Goal: Task Accomplishment & Management: Use online tool/utility

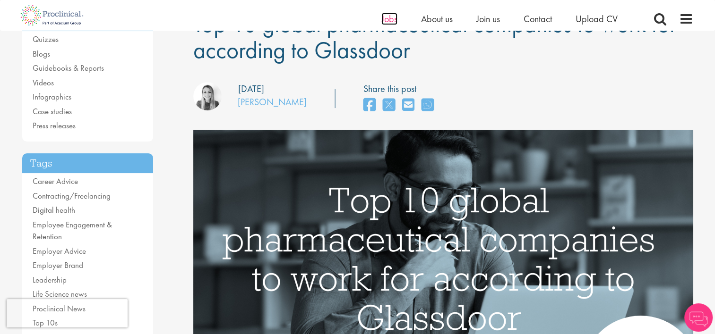
click at [389, 23] on span "Jobs" at bounding box center [389, 19] width 16 height 12
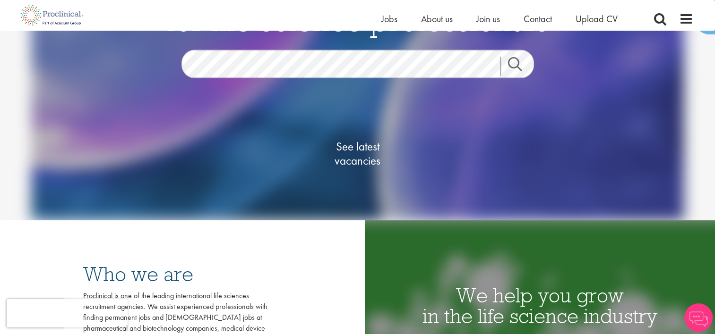
scroll to position [47, 0]
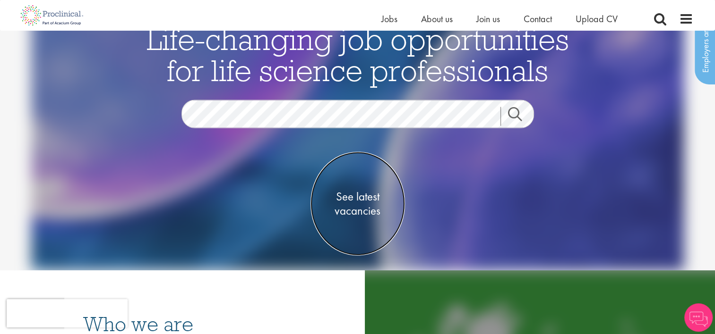
click at [350, 193] on span "See latest vacancies" at bounding box center [357, 204] width 94 height 28
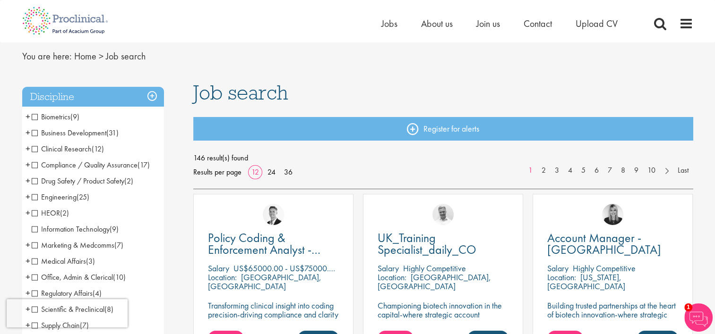
scroll to position [47, 0]
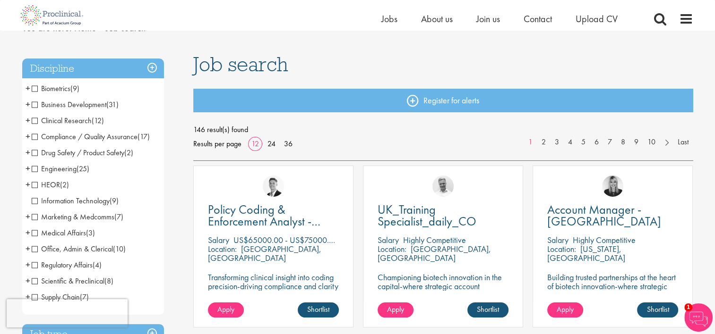
click at [151, 70] on h3 "Discipline" at bounding box center [93, 69] width 142 height 20
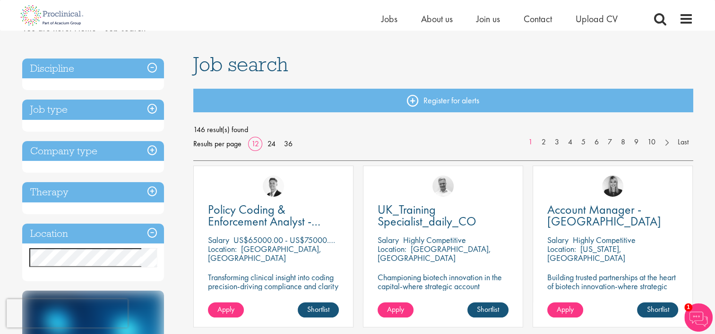
click at [151, 70] on h3 "Discipline" at bounding box center [93, 69] width 142 height 20
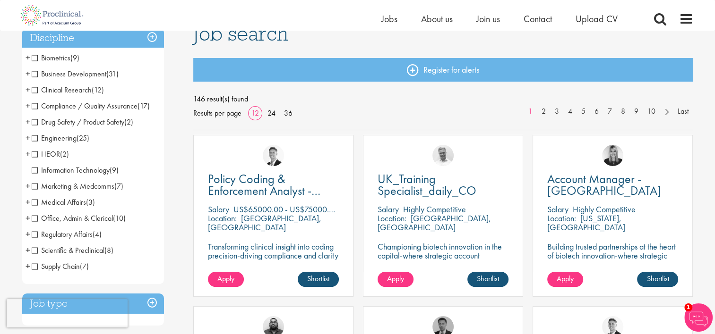
scroll to position [94, 0]
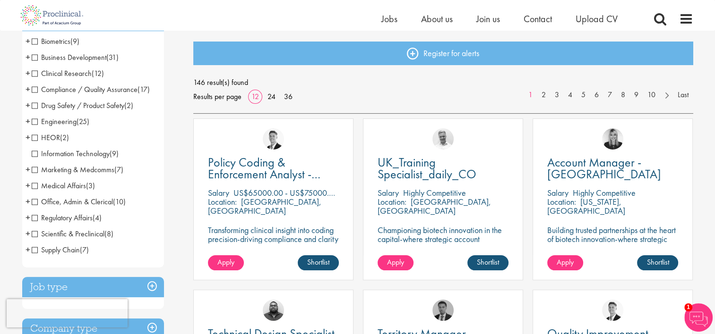
click at [34, 171] on span "Marketing & Medcomms" at bounding box center [73, 170] width 83 height 10
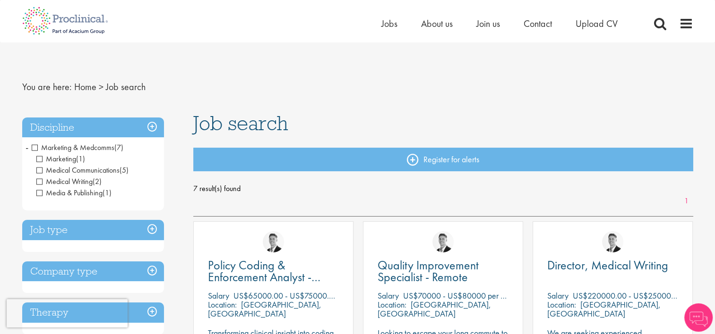
click at [41, 180] on span "Medical Writing" at bounding box center [64, 182] width 56 height 10
click at [148, 125] on h3 "Discipline" at bounding box center [93, 128] width 142 height 20
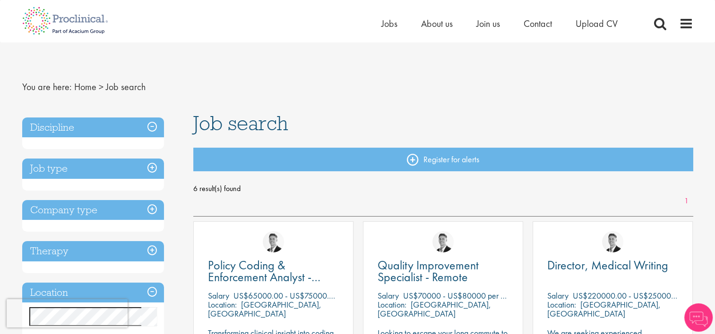
click at [150, 126] on h3 "Discipline" at bounding box center [93, 128] width 142 height 20
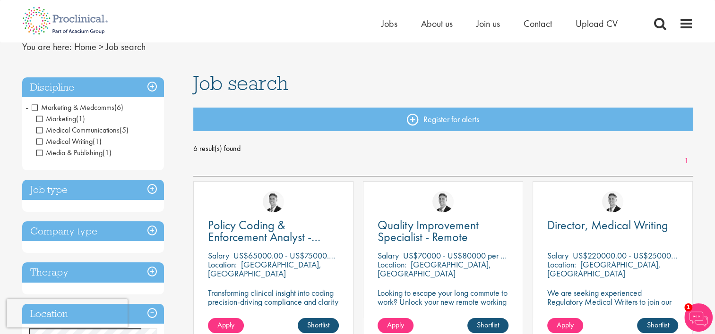
scroll to position [94, 0]
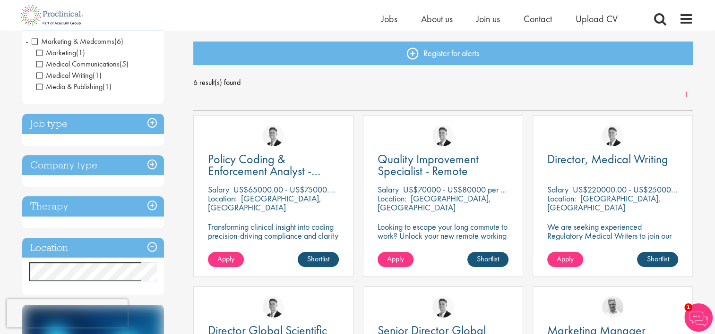
click at [41, 85] on span "Media & Publishing" at bounding box center [69, 87] width 66 height 10
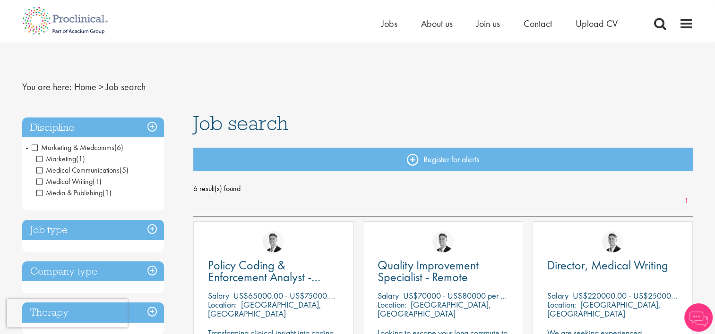
click at [97, 128] on h3 "Discipline" at bounding box center [93, 128] width 142 height 20
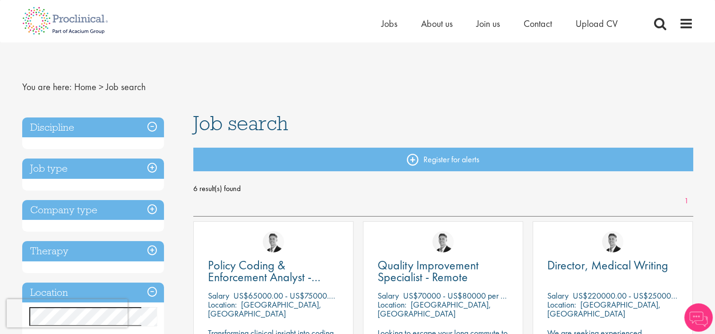
click at [81, 165] on h3 "Job type" at bounding box center [93, 169] width 142 height 20
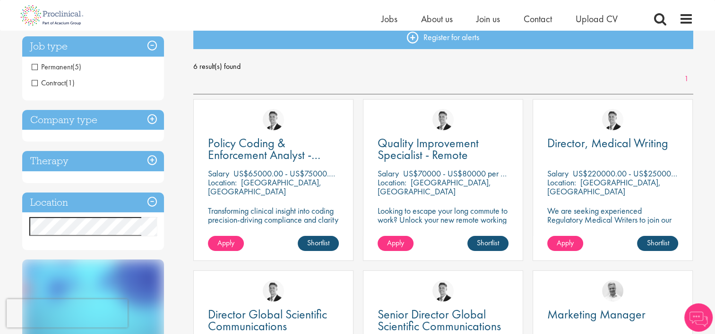
scroll to position [47, 0]
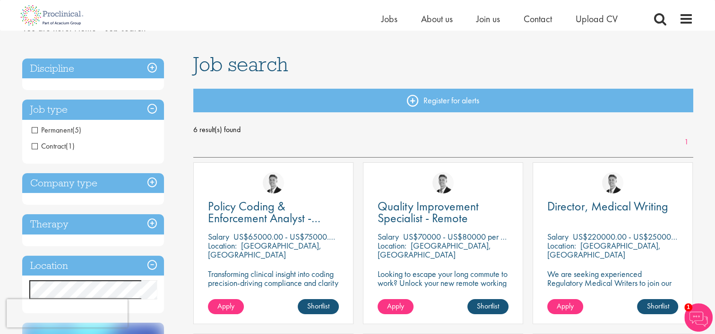
click at [34, 130] on span "Permanent" at bounding box center [52, 130] width 41 height 10
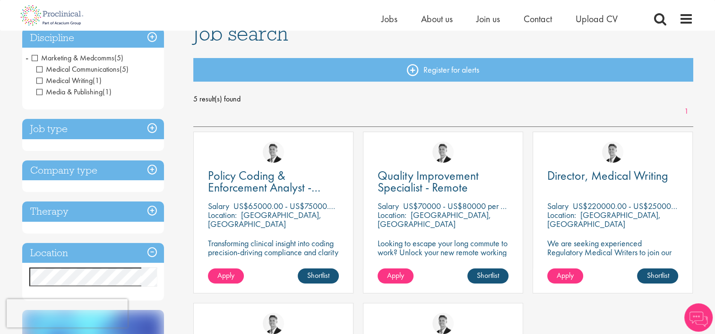
scroll to position [94, 0]
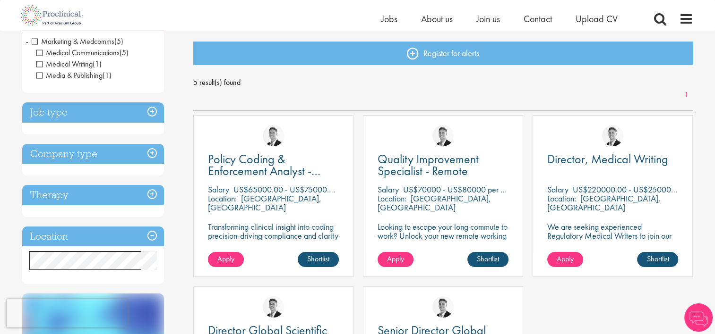
click at [72, 156] on h3 "Company type" at bounding box center [93, 154] width 142 height 20
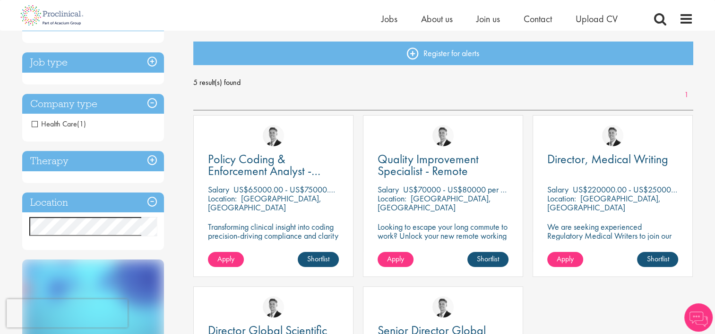
click at [34, 126] on span "Health Care" at bounding box center [54, 124] width 45 height 10
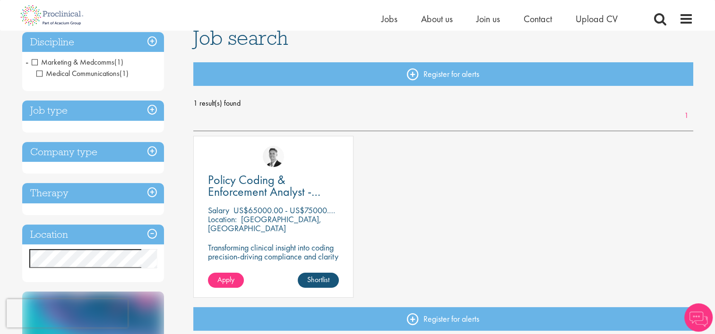
scroll to position [142, 0]
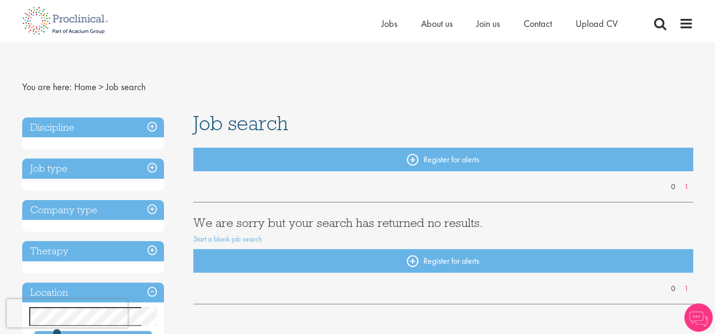
click at [153, 124] on h3 "Discipline" at bounding box center [93, 128] width 142 height 20
click at [125, 123] on h3 "Discipline" at bounding box center [93, 128] width 142 height 20
click at [149, 125] on h3 "Discipline" at bounding box center [93, 128] width 142 height 20
click at [154, 126] on h3 "Discipline" at bounding box center [93, 128] width 142 height 20
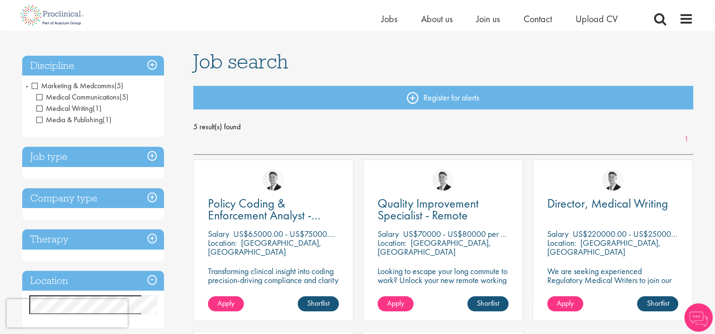
scroll to position [47, 0]
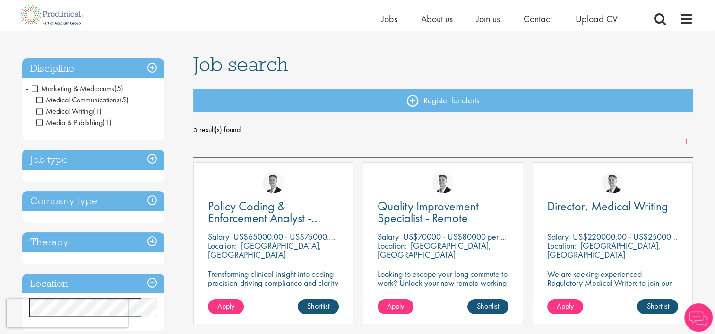
click at [39, 100] on span "Medical Communications" at bounding box center [77, 100] width 83 height 10
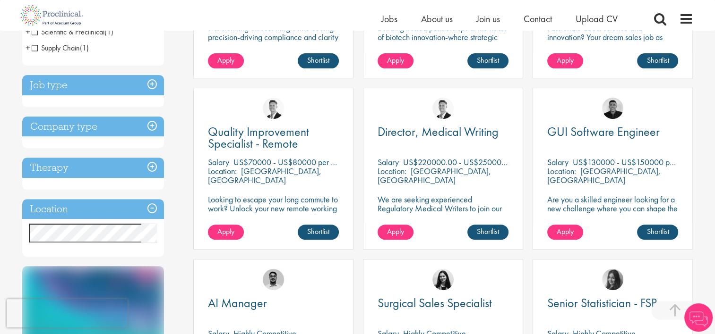
scroll to position [236, 0]
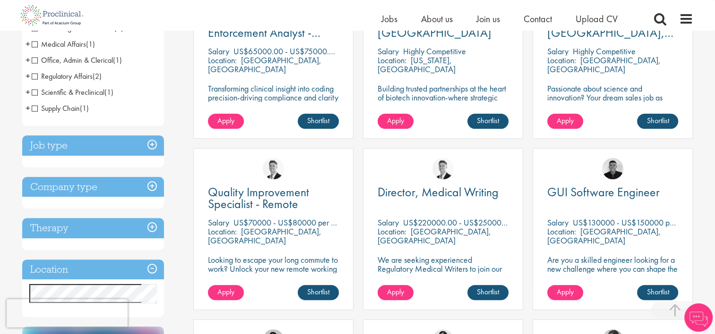
click at [149, 141] on h3 "Job type" at bounding box center [93, 146] width 142 height 20
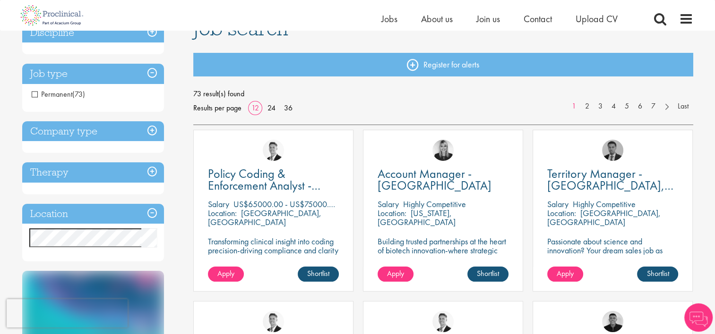
scroll to position [47, 0]
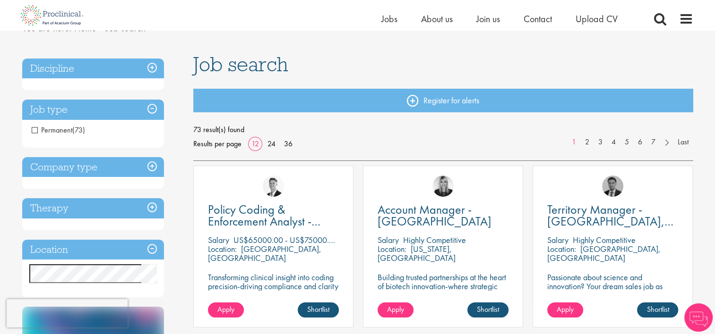
click at [34, 128] on span "Permanent" at bounding box center [52, 130] width 41 height 10
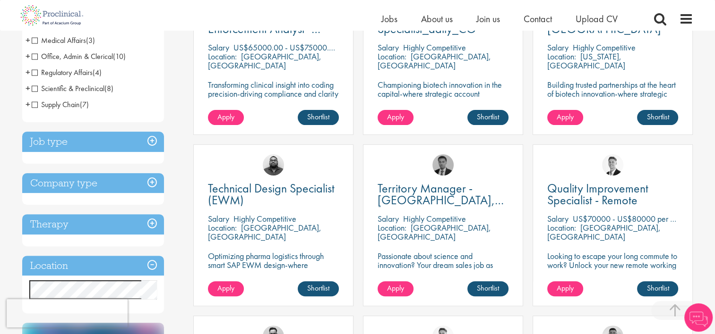
scroll to position [331, 0]
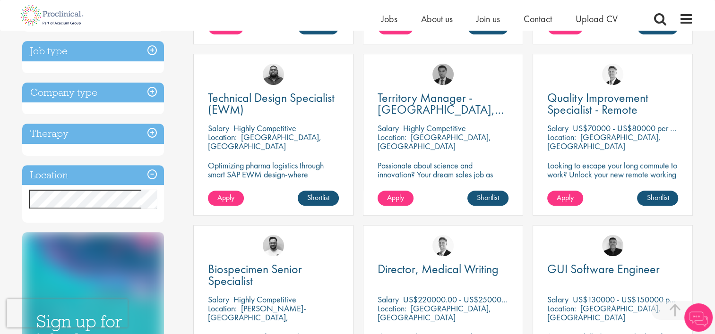
click at [71, 138] on h3 "Therapy" at bounding box center [93, 134] width 142 height 20
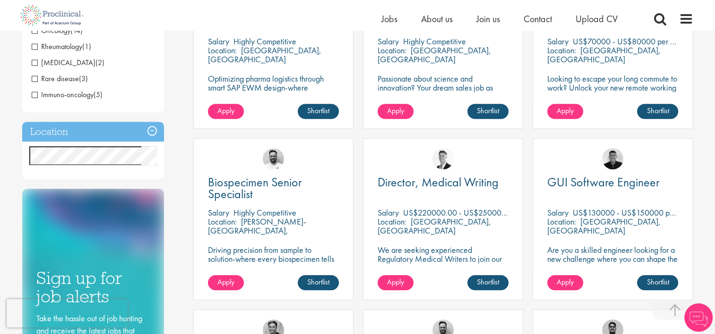
scroll to position [476, 0]
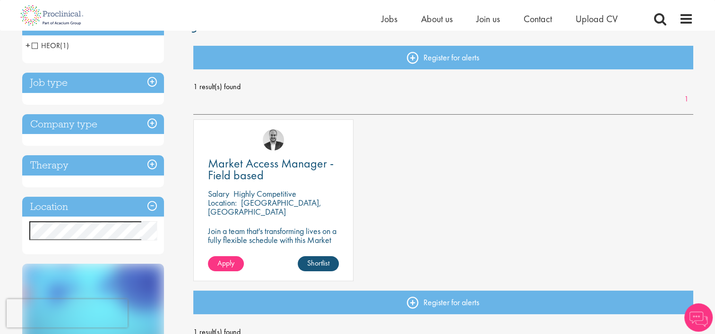
scroll to position [94, 0]
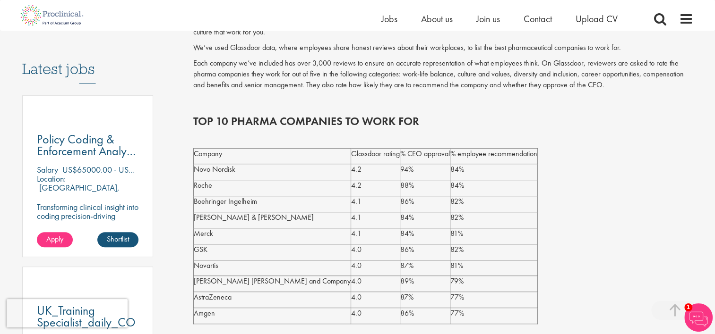
scroll to position [520, 0]
